Goal: Information Seeking & Learning: Learn about a topic

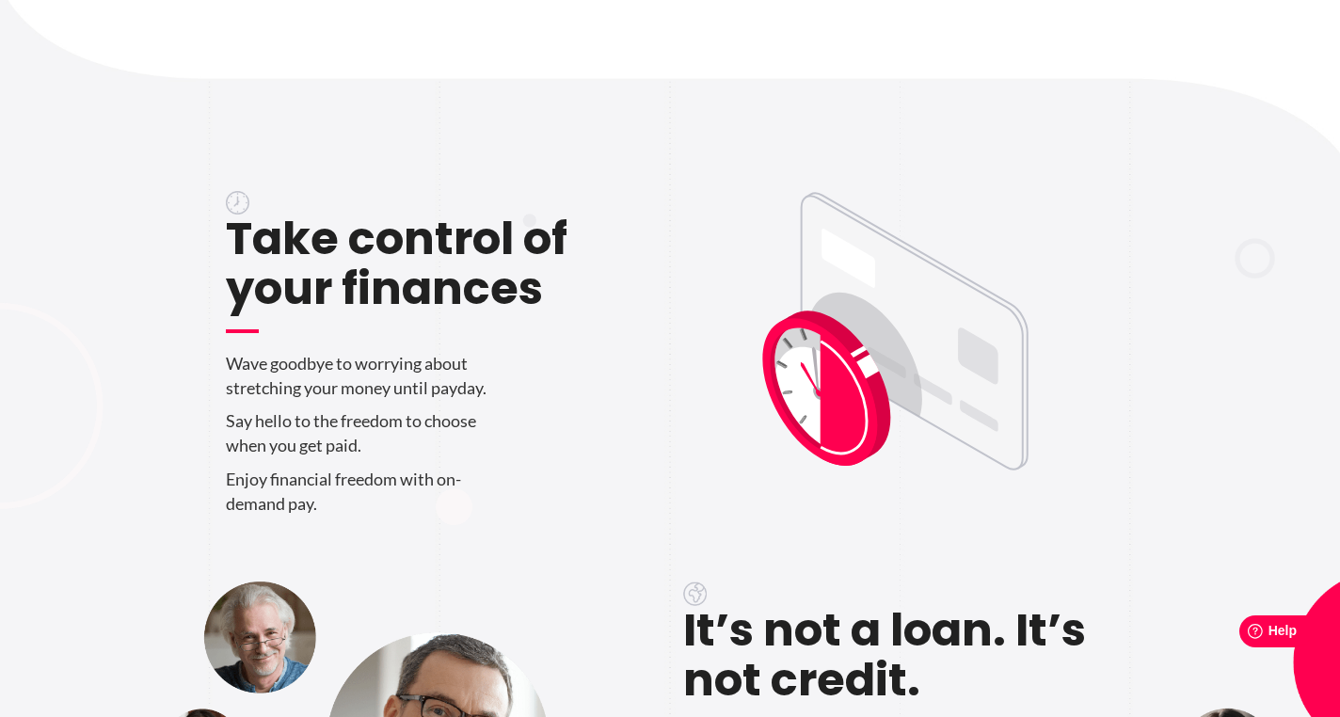
scroll to position [621, 0]
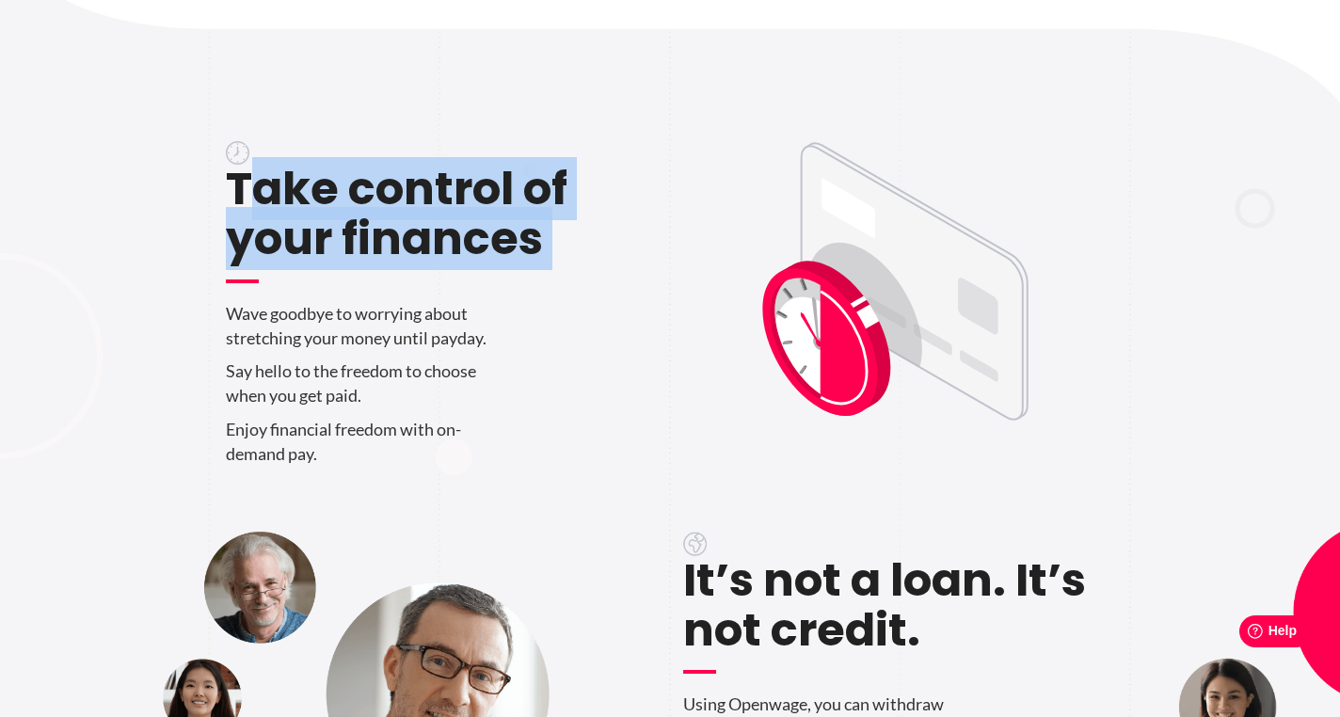
drag, startPoint x: 239, startPoint y: 193, endPoint x: 461, endPoint y: 292, distance: 243.0
click at [461, 292] on div "Take control of your finances Wave goodbye to worrying about stretching your mo…" at bounding box center [441, 284] width 431 height 381
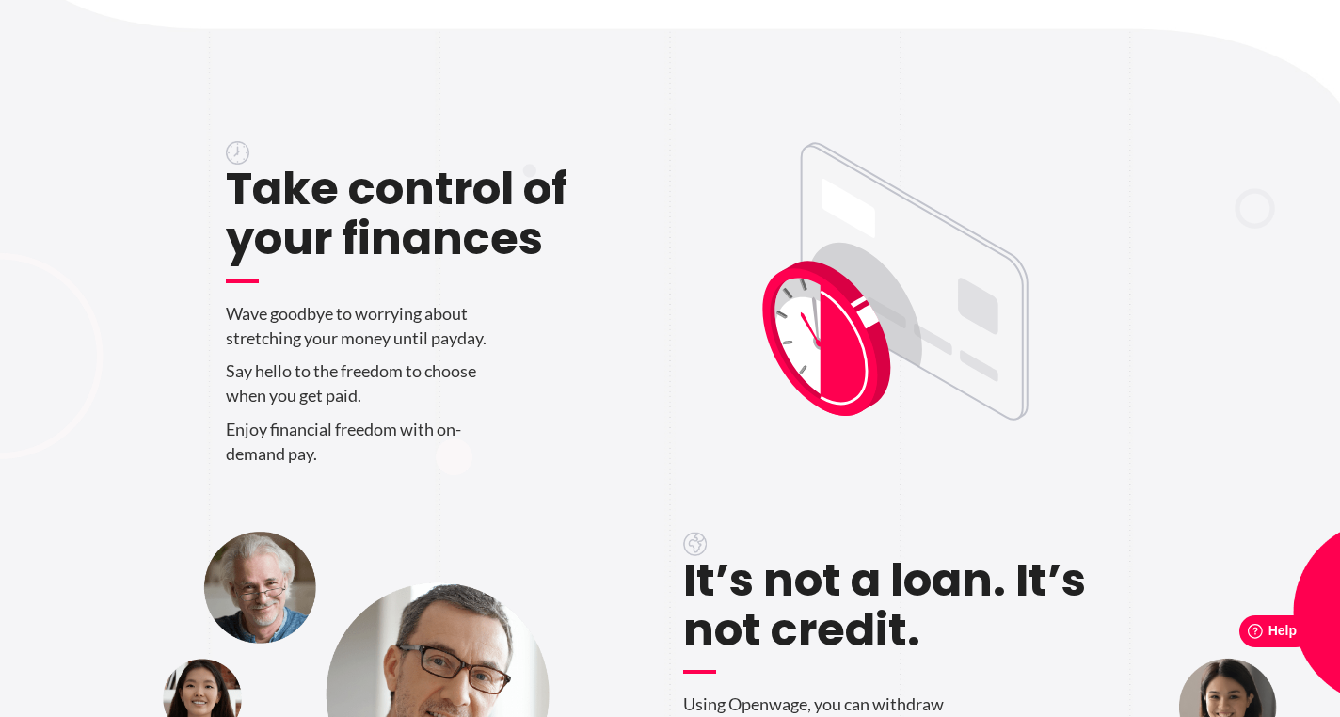
click at [397, 237] on h2 "Take control of your finances" at bounding box center [441, 224] width 431 height 119
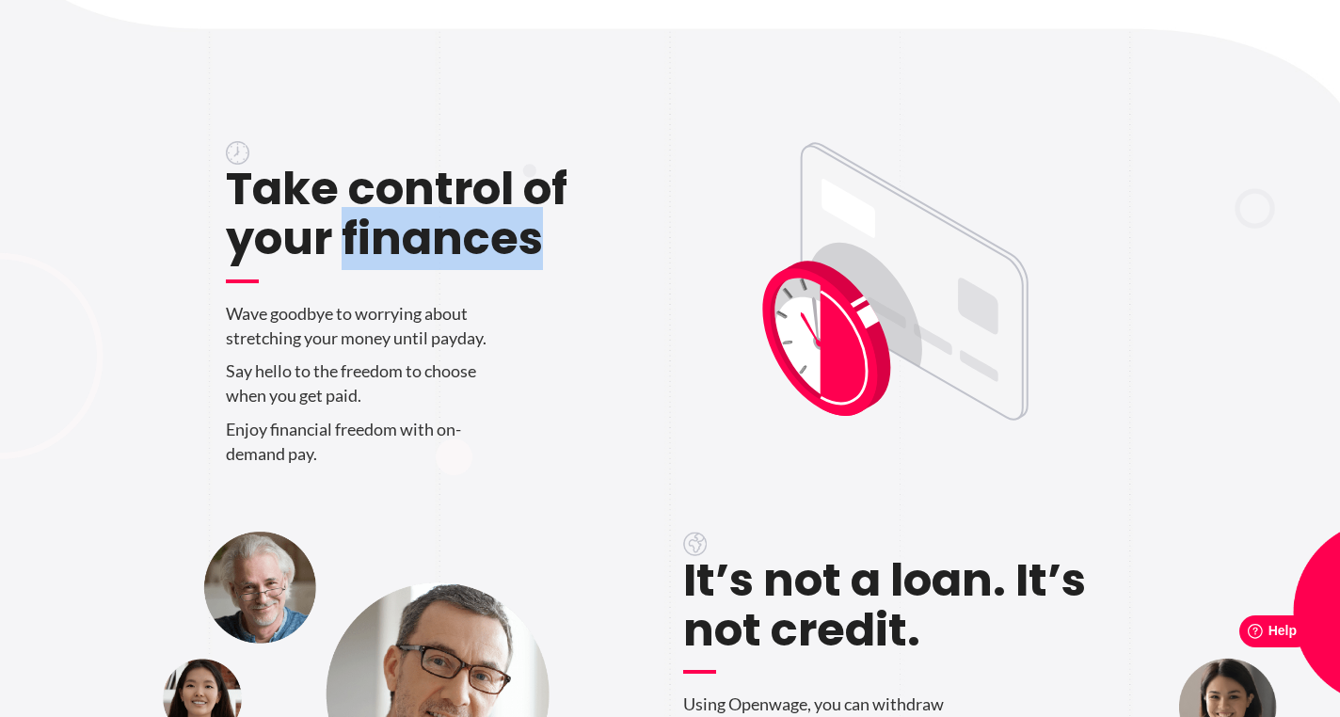
click at [397, 237] on h2 "Take control of your finances" at bounding box center [441, 224] width 431 height 119
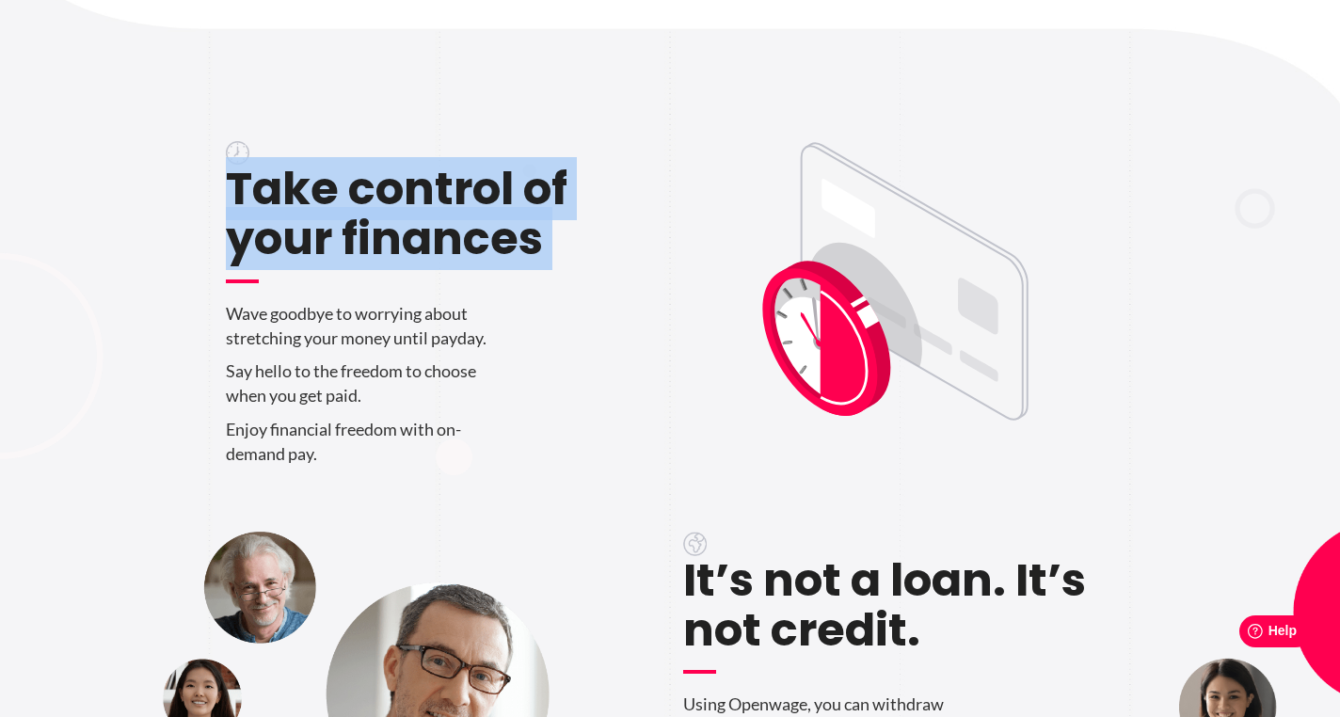
click at [397, 237] on h2 "Take control of your finances" at bounding box center [441, 224] width 431 height 119
copy div "Take control of your finances"
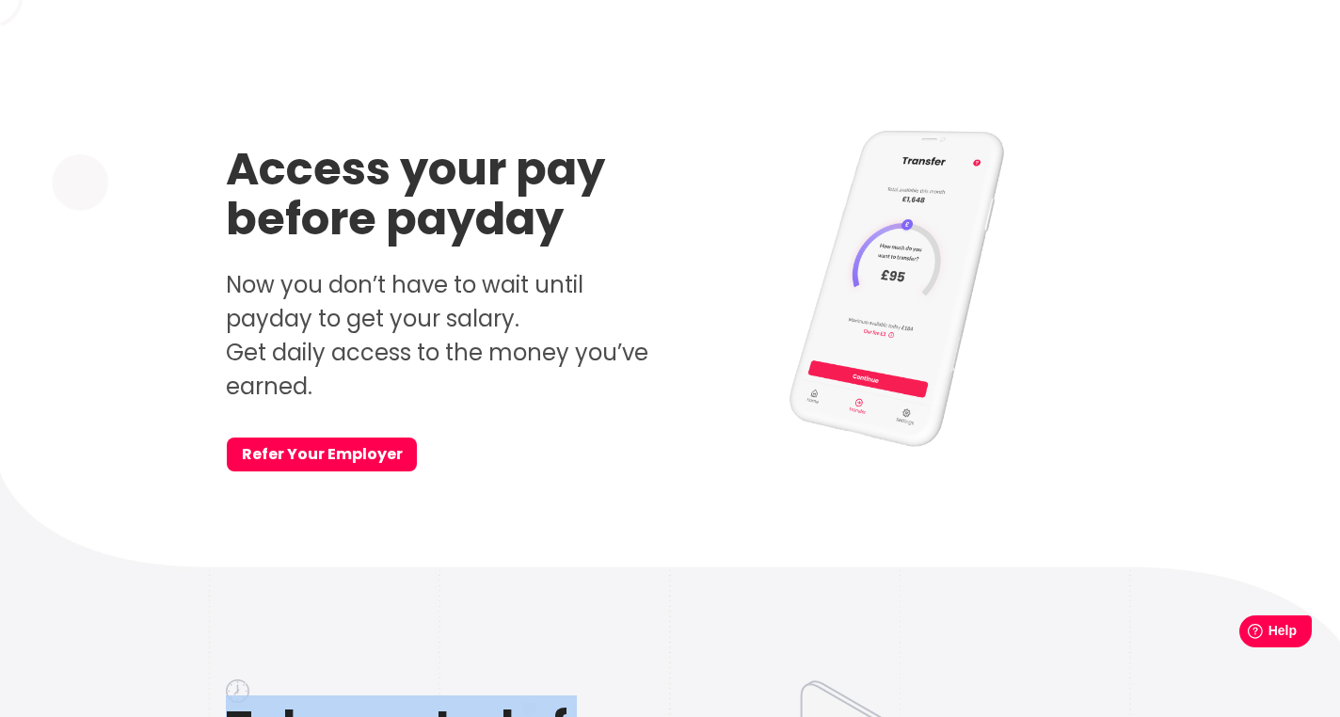
scroll to position [0, 0]
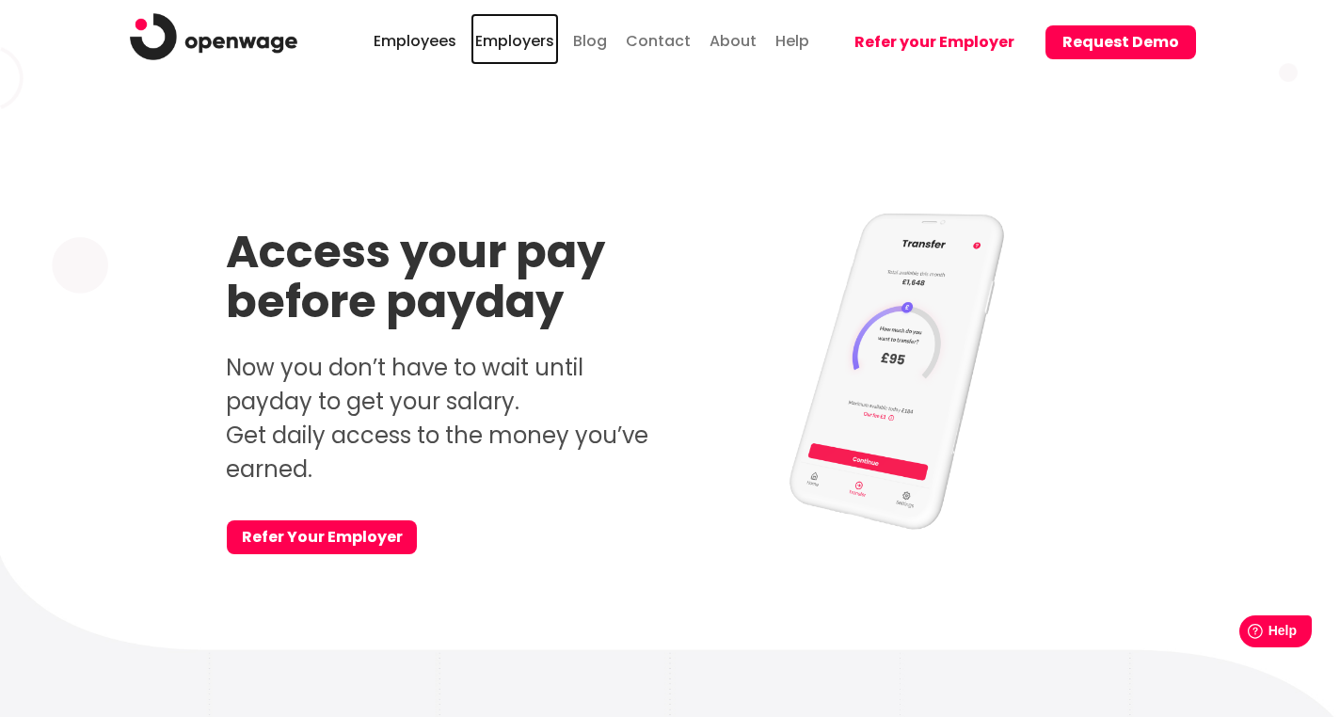
click at [539, 38] on link "Employers" at bounding box center [514, 39] width 88 height 52
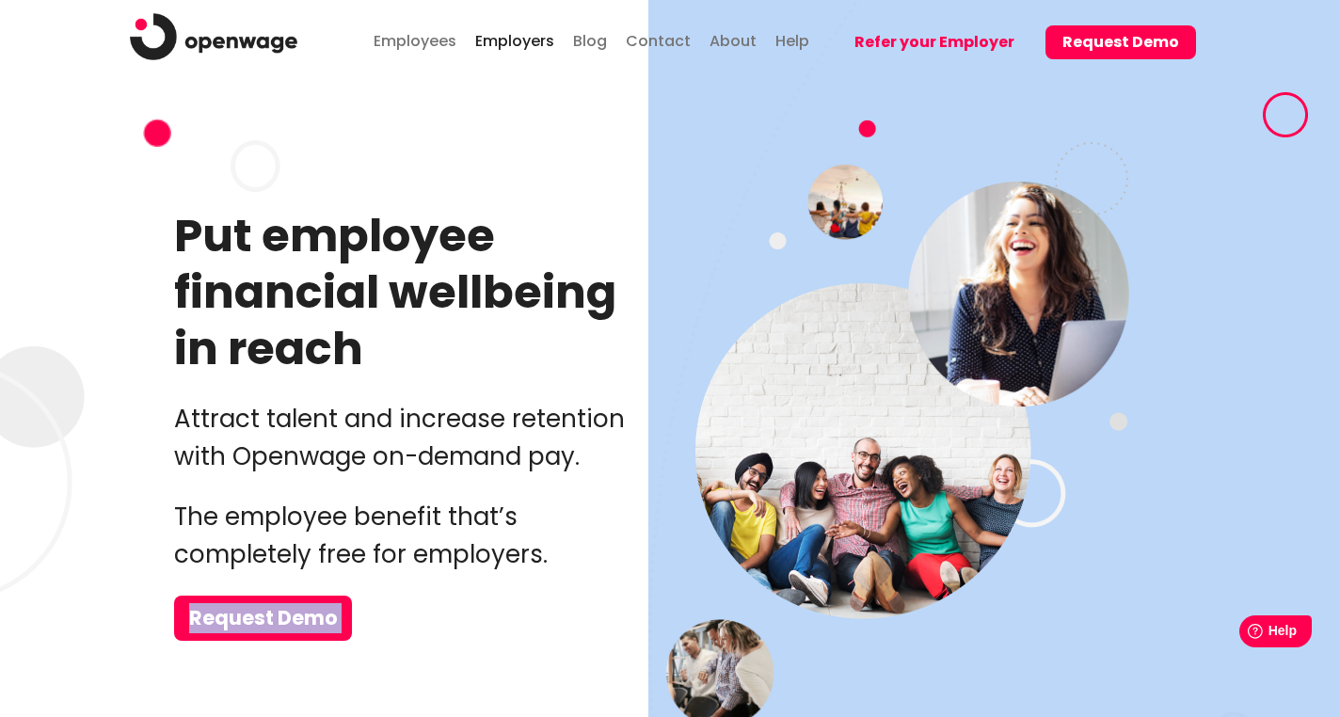
drag, startPoint x: 552, startPoint y: 567, endPoint x: 170, endPoint y: 495, distance: 388.8
click at [170, 495] on div "Put employee financial wellbeing in reach Attract talent and increase retention…" at bounding box center [670, 517] width 1340 height 871
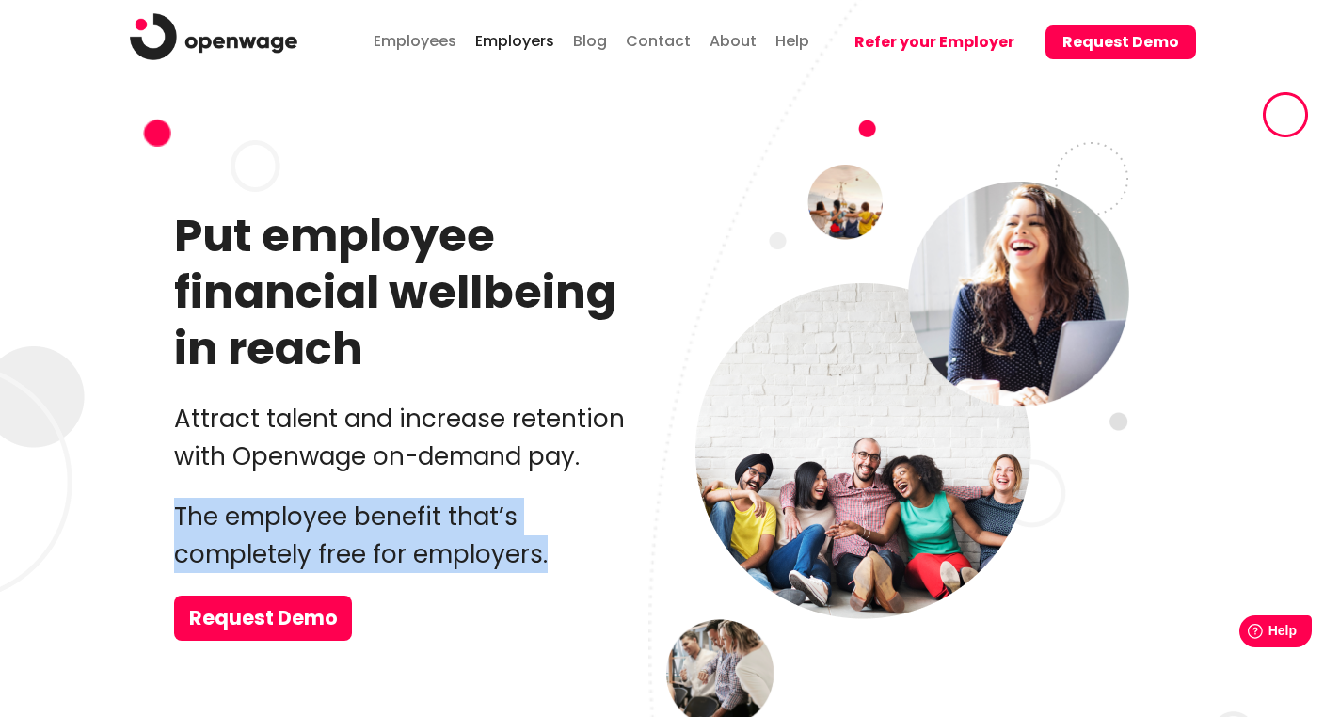
drag, startPoint x: 179, startPoint y: 516, endPoint x: 549, endPoint y: 563, distance: 372.7
click at [549, 563] on p "The employee benefit that’s completely free for employers." at bounding box center [415, 535] width 483 height 75
copy p "The employee benefit that’s completely free for employers."
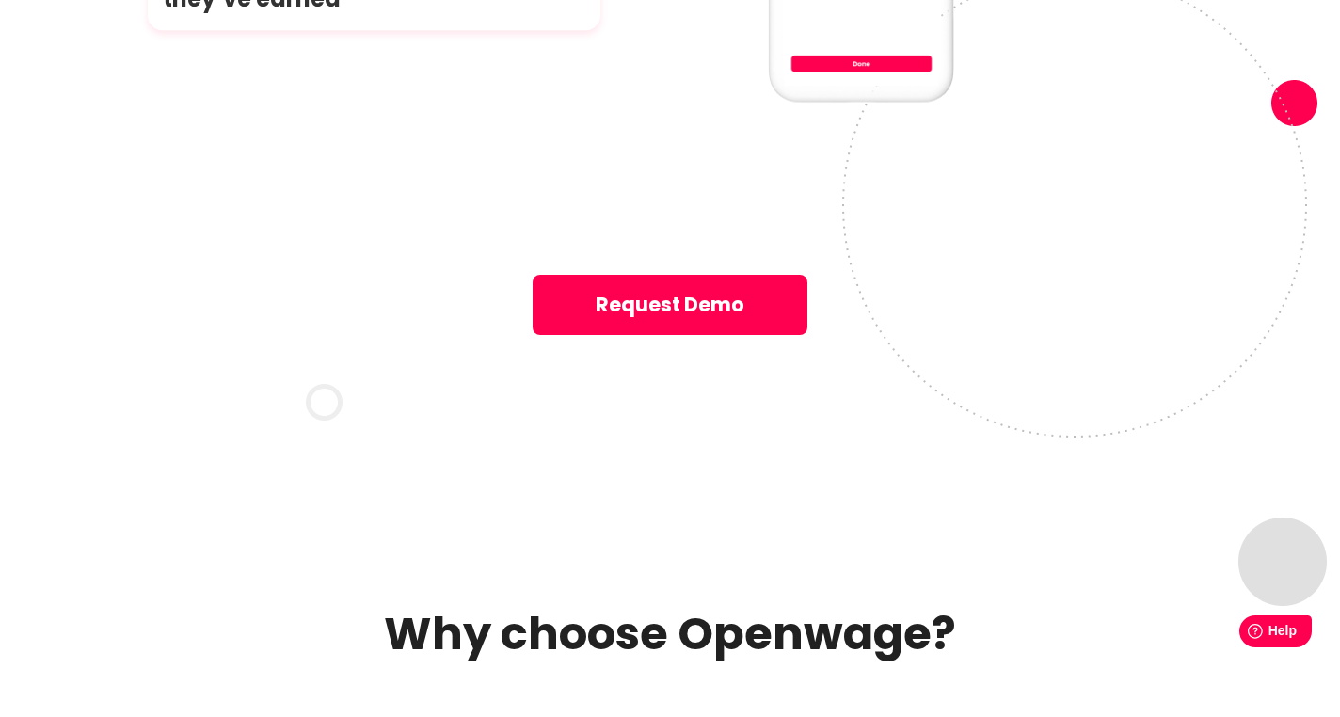
scroll to position [10824, 0]
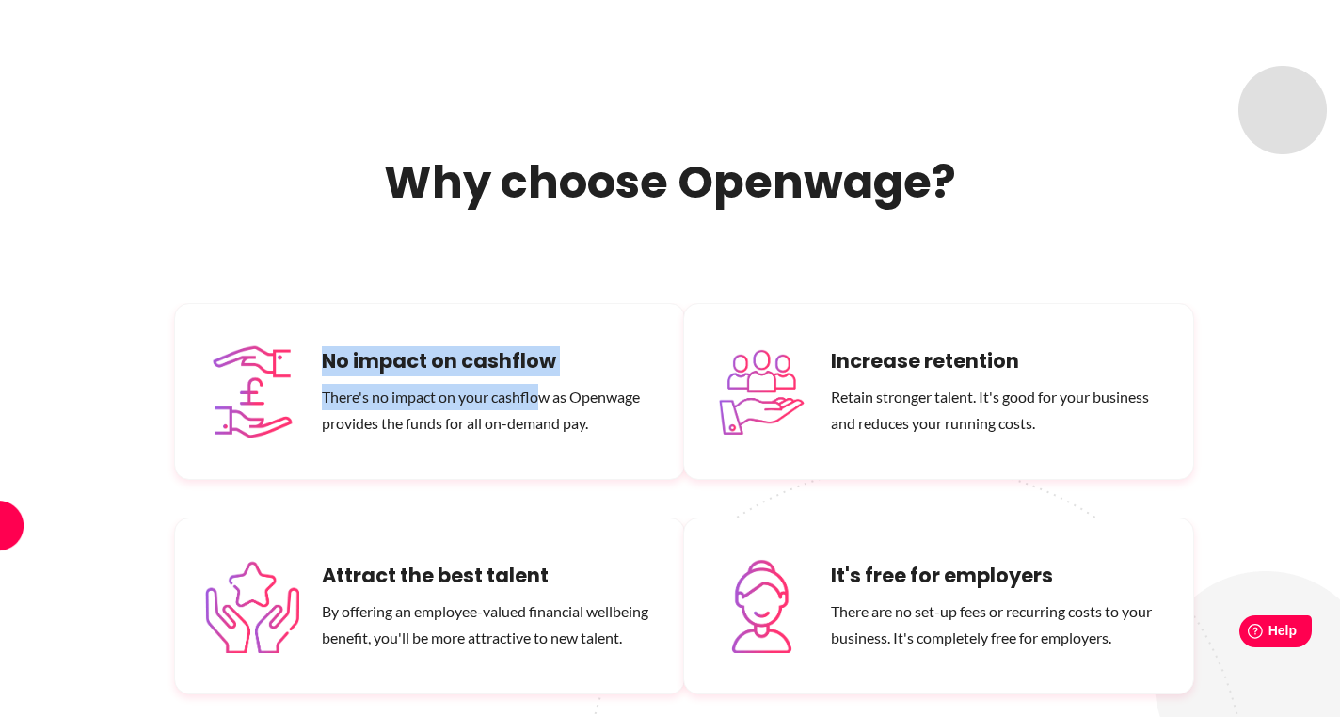
drag, startPoint x: 328, startPoint y: 221, endPoint x: 539, endPoint y: 242, distance: 211.8
click at [539, 346] on div "No impact on cashflow There's no impact on your cashflow as Openwage provides t…" at bounding box center [488, 391] width 332 height 90
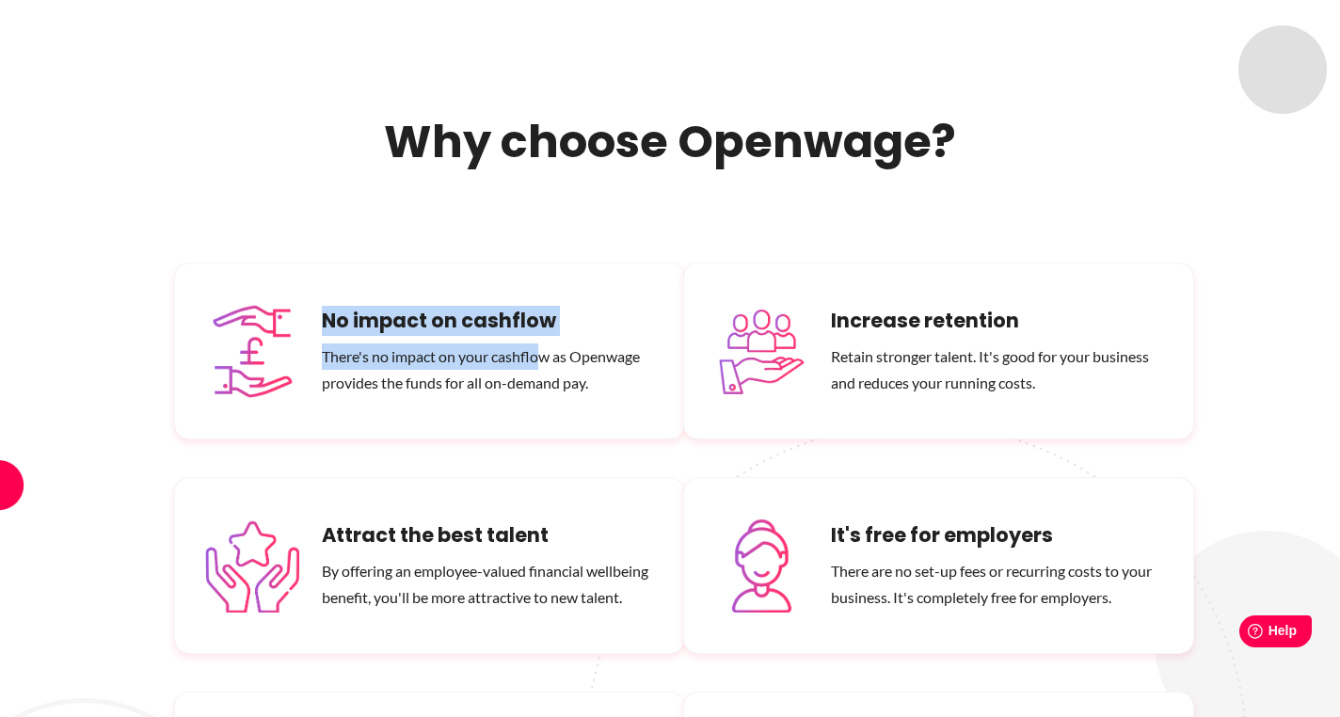
scroll to position [10865, 0]
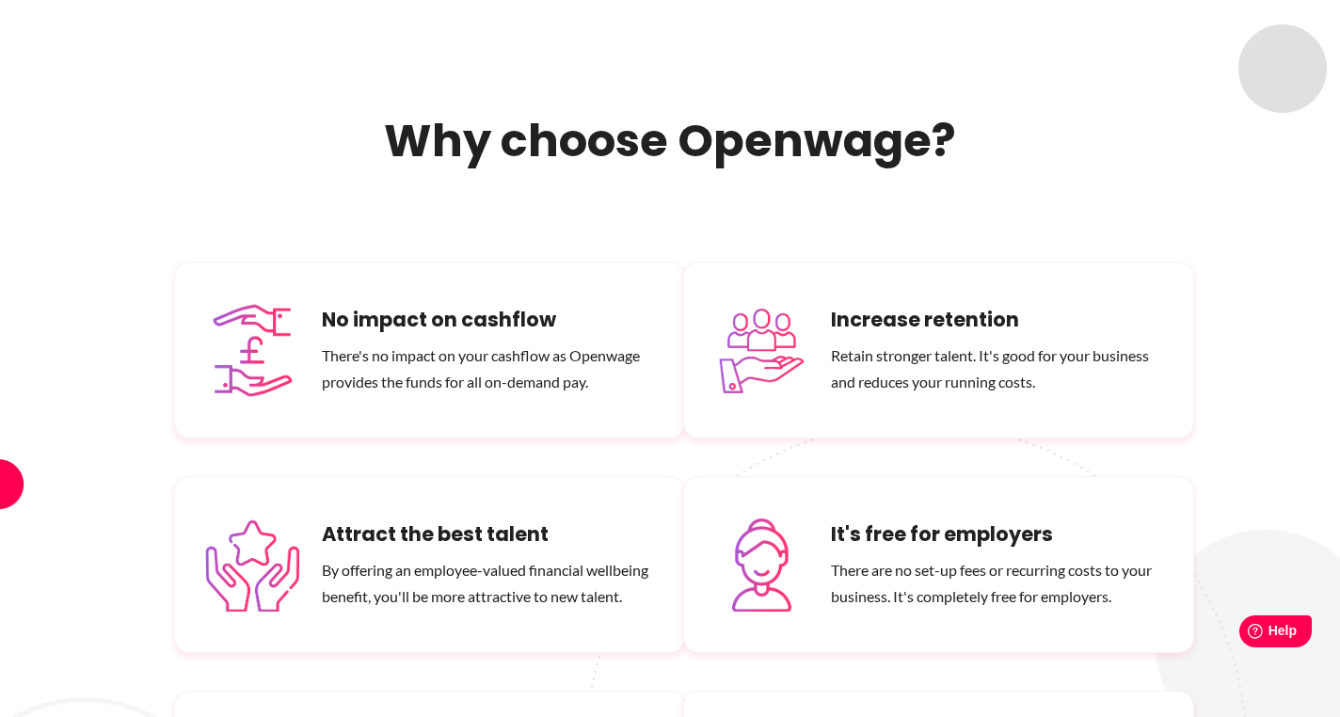
drag, startPoint x: 568, startPoint y: 677, endPoint x: 351, endPoint y: 597, distance: 231.6
drag, startPoint x: 322, startPoint y: 603, endPoint x: 551, endPoint y: 669, distance: 238.8
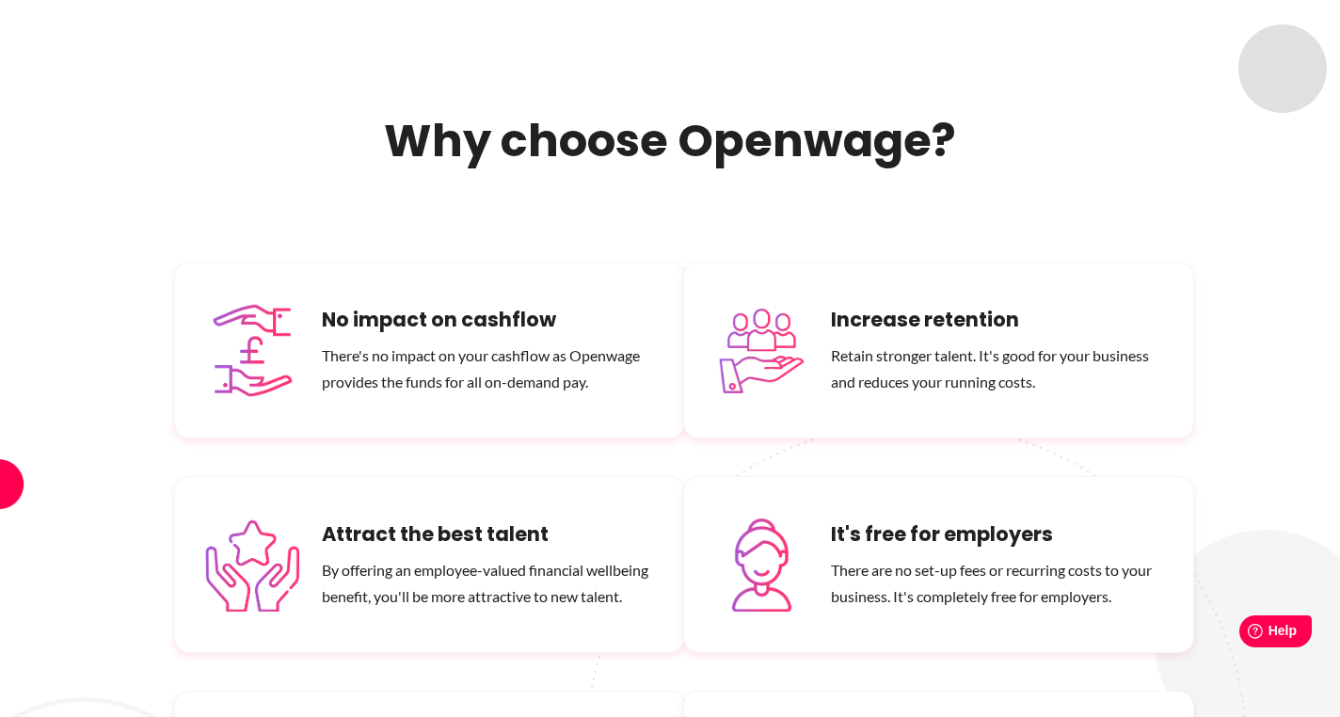
copy div "No payroll disruption With Openwage, you don't need to make any changes to the …"
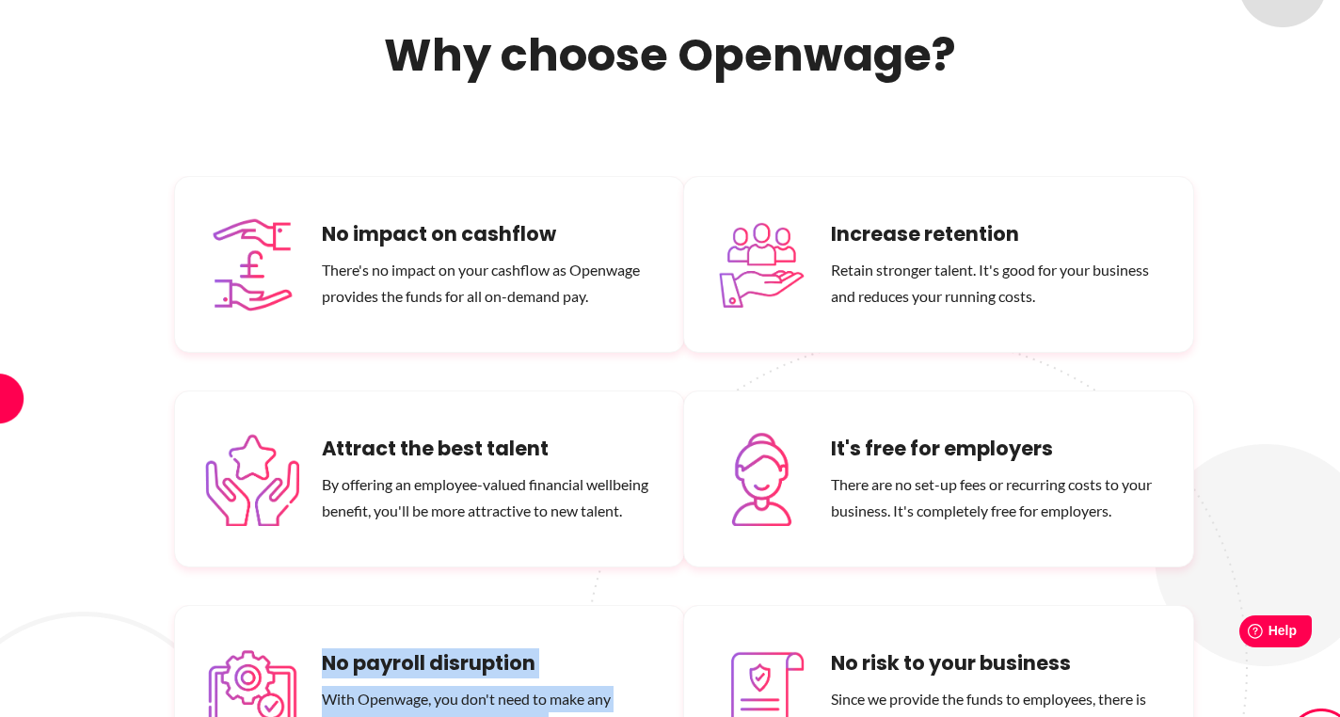
scroll to position [10974, 0]
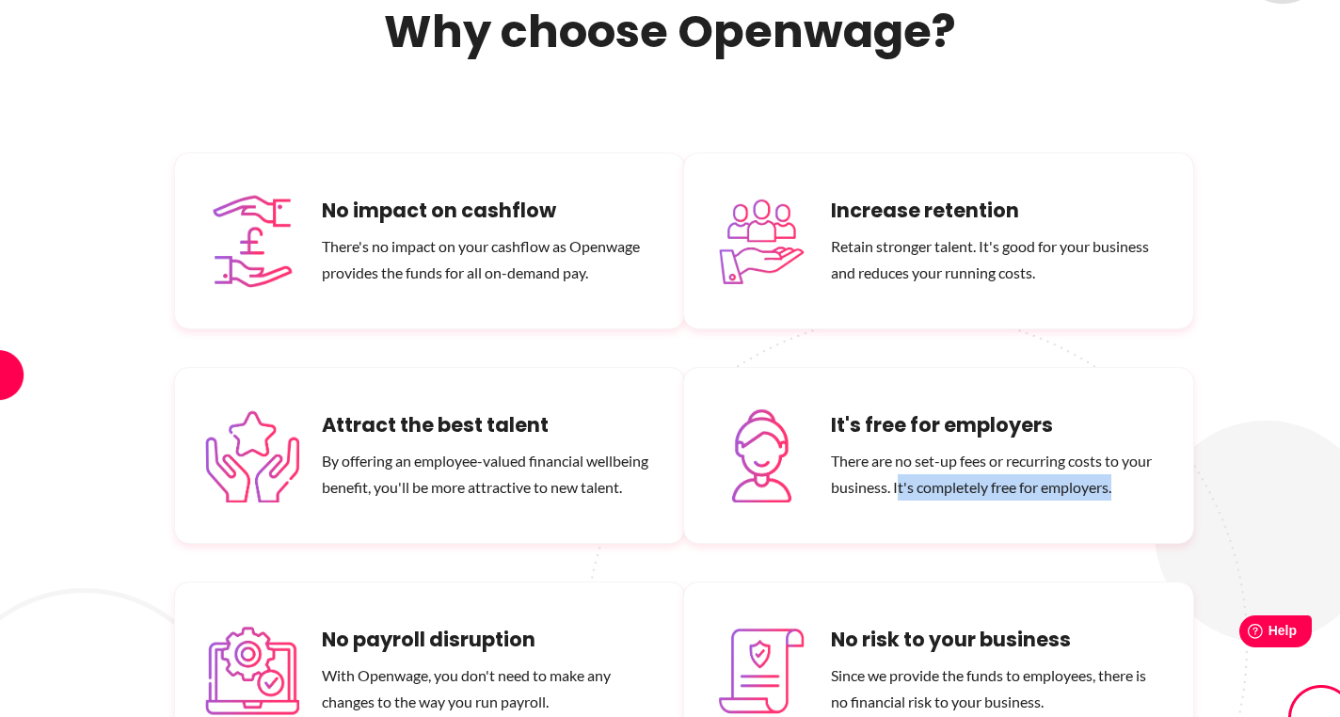
drag, startPoint x: 896, startPoint y: 341, endPoint x: 1049, endPoint y: 358, distance: 154.3
click at [1048, 367] on div "It's free for employers There are no set-up fees or recurring costs to your bus…" at bounding box center [938, 455] width 511 height 177
click at [1095, 448] on p "There are no set-up fees or recurring costs to your business. It's completely f…" at bounding box center [997, 474] width 332 height 53
drag, startPoint x: 1122, startPoint y: 348, endPoint x: 890, endPoint y: 343, distance: 232.4
click at [890, 448] on p "There are no set-up fees or recurring costs to your business. It's completely f…" at bounding box center [997, 474] width 332 height 53
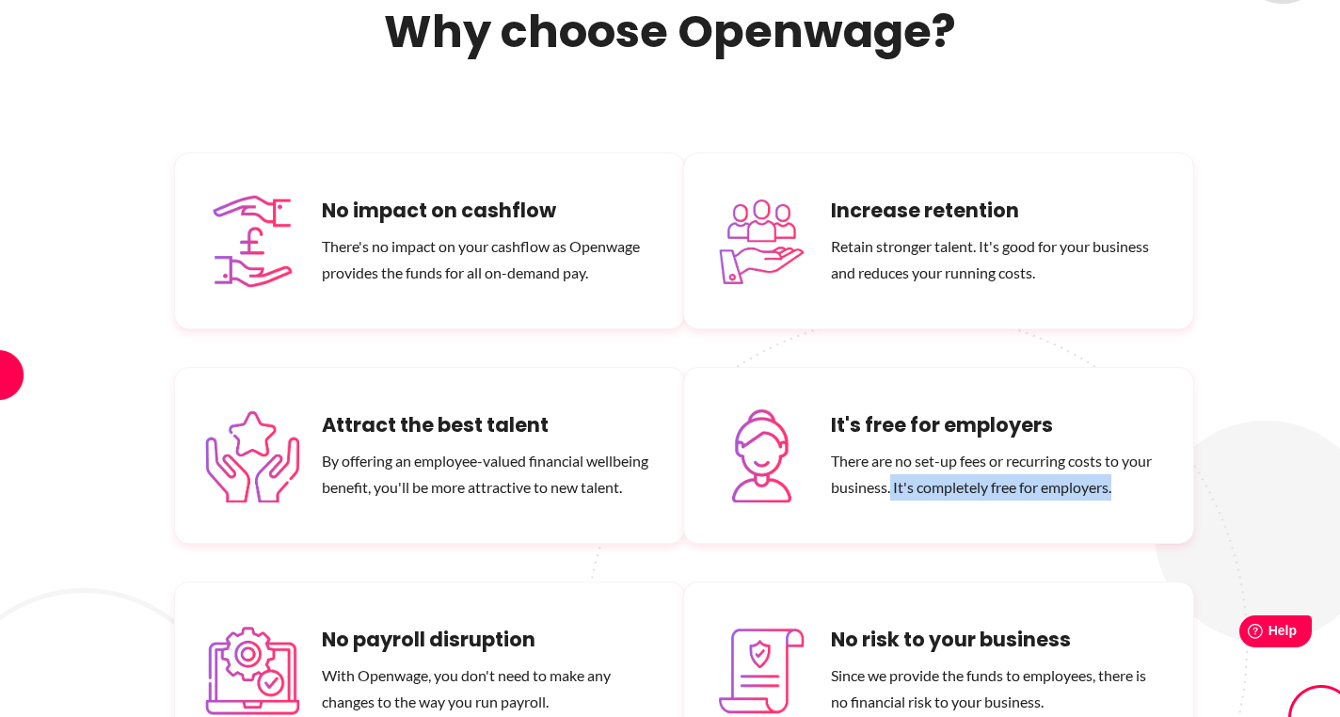
copy p "It's completely free for employers."
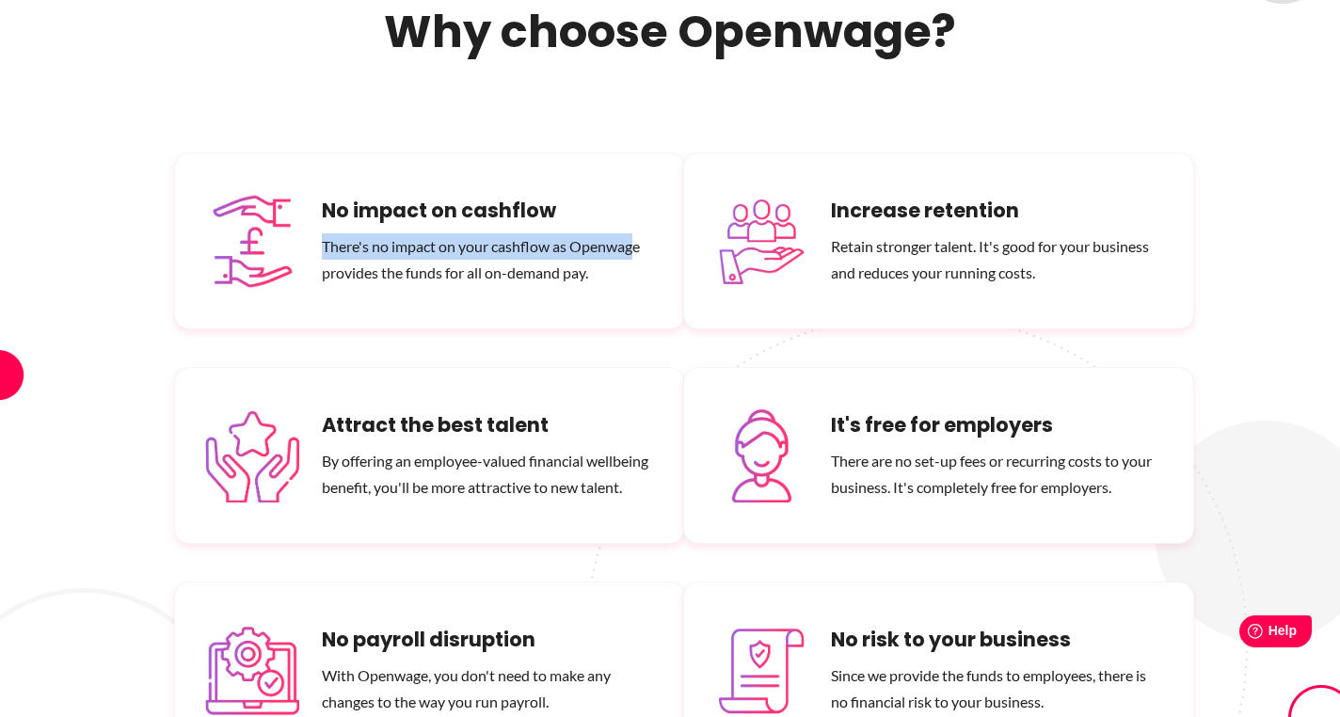
drag, startPoint x: 639, startPoint y: 103, endPoint x: 317, endPoint y: 109, distance: 321.8
click at [317, 152] on div "No impact on cashflow There's no impact on your cashflow as Openwage provides t…" at bounding box center [429, 240] width 511 height 177
copy p "There's no impact on your cashflow as Openwag"
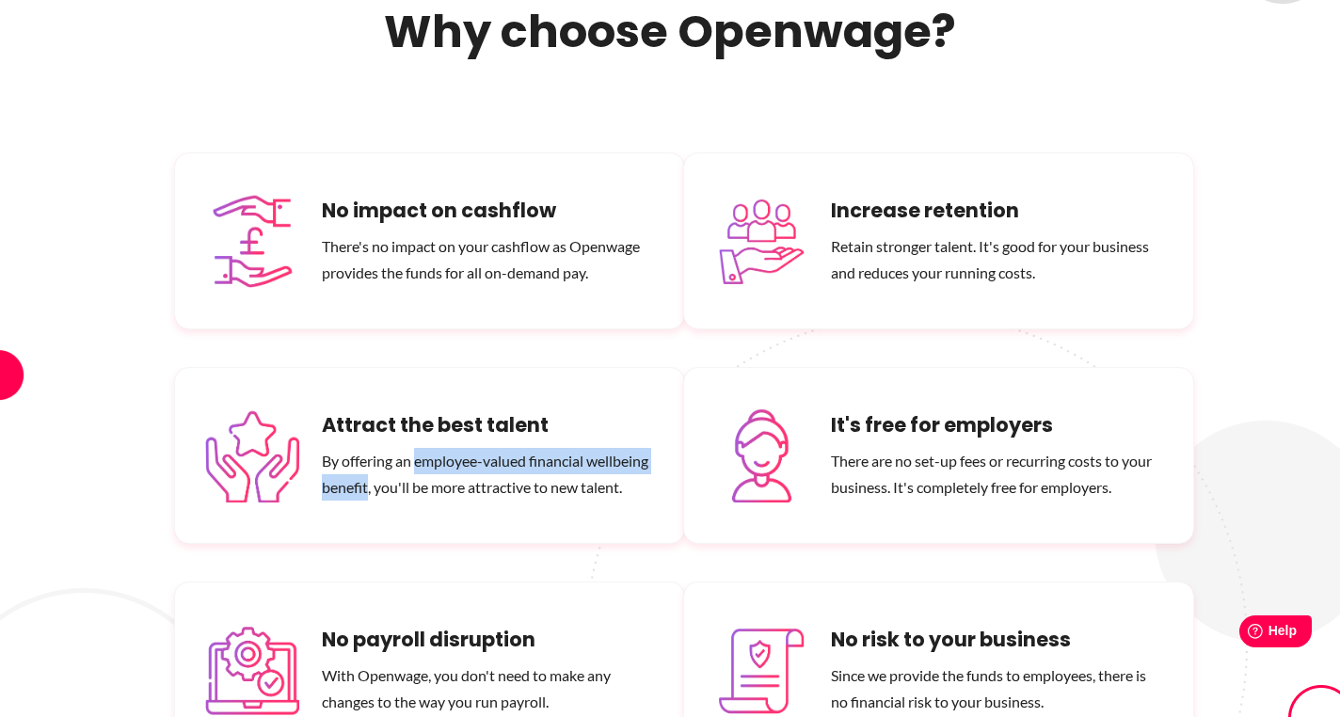
drag, startPoint x: 416, startPoint y: 314, endPoint x: 367, endPoint y: 351, distance: 61.2
click at [367, 448] on p "By offering an employee-valued financial wellbeing benefit, you'll be more attr…" at bounding box center [488, 474] width 332 height 53
copy p "employee-valued financial wellbeing benefit"
